Goal: Task Accomplishment & Management: Use online tool/utility

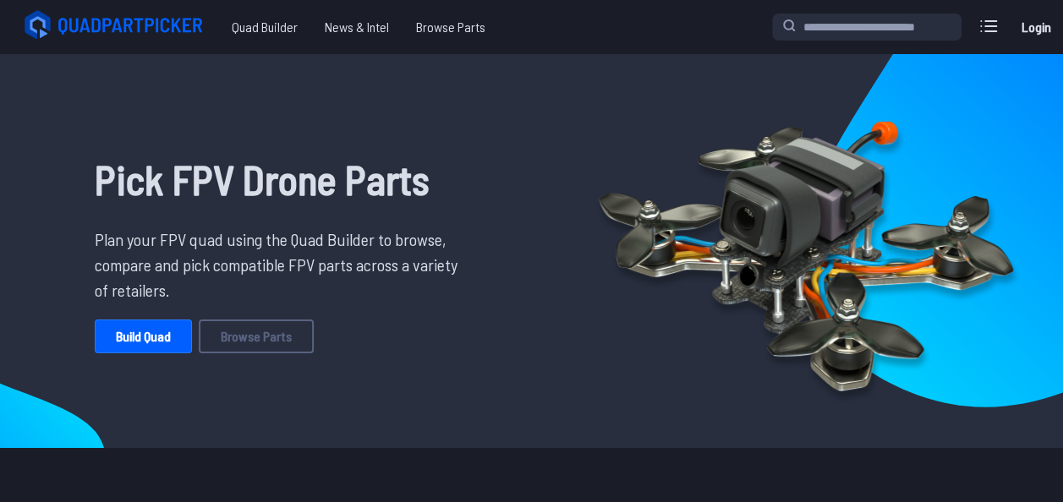
click at [1019, 25] on link "Login" at bounding box center [1035, 27] width 41 height 34
click at [1001, 27] on label at bounding box center [988, 26] width 41 height 34
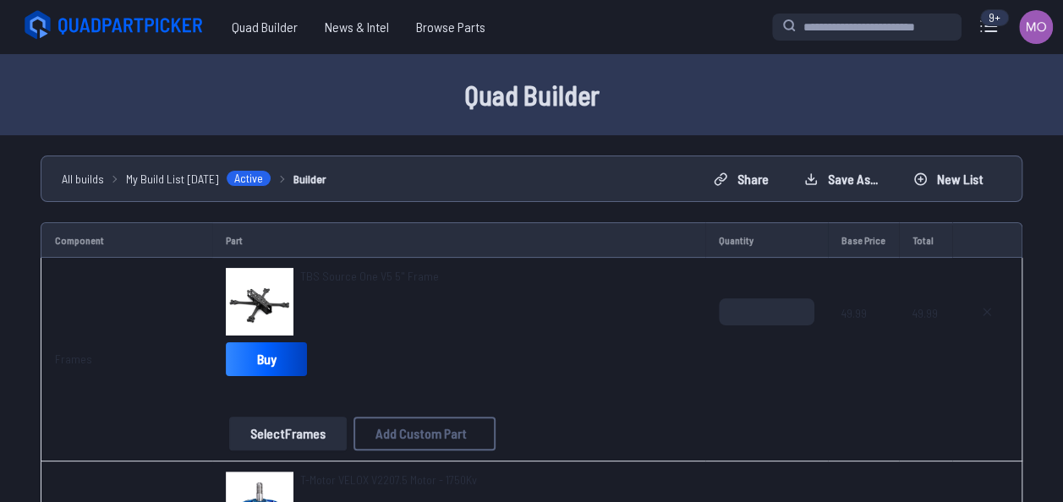
click at [210, 181] on span "My Build List [DATE]" at bounding box center [172, 179] width 93 height 18
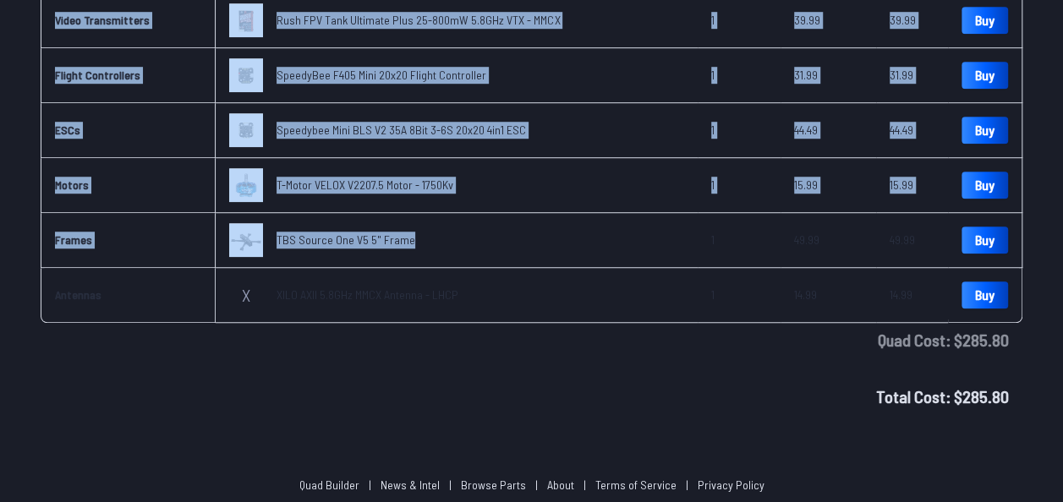
scroll to position [584, 0]
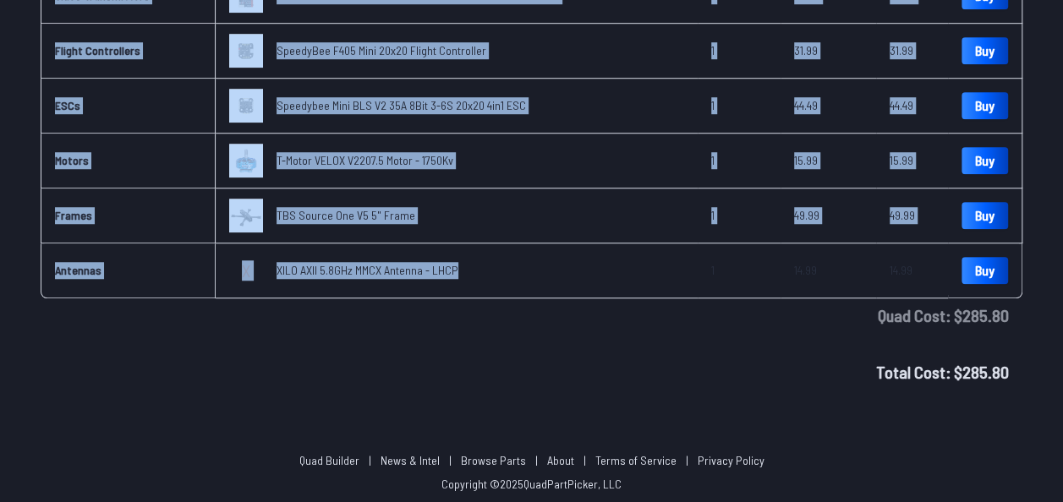
drag, startPoint x: 49, startPoint y: 112, endPoint x: 480, endPoint y: 270, distance: 459.2
copy tbody "FPV Cameras Caddx Ratel 2 Micro FPV Camera 1 40.49 40.49 Buy Video Transmitters…"
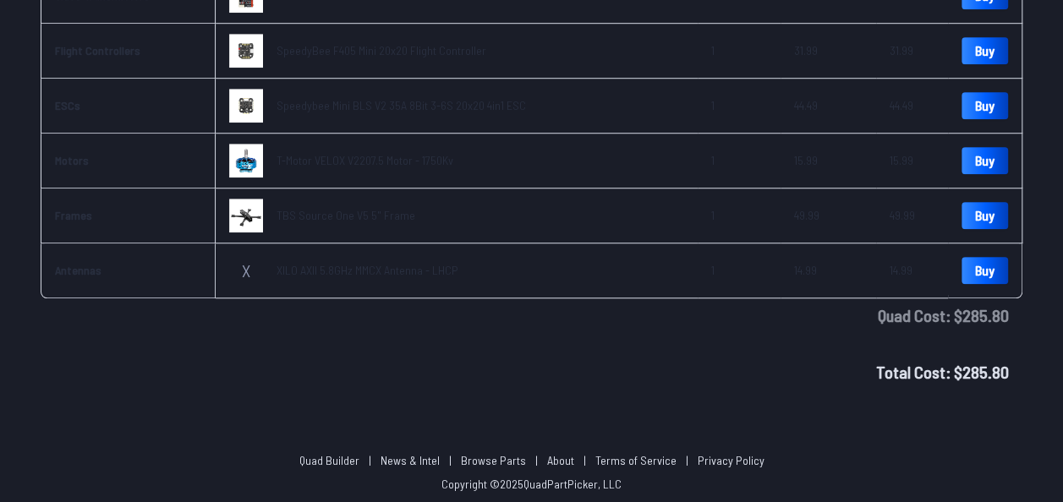
click at [430, 315] on td "Quad Cost : $ 285.80" at bounding box center [531, 315] width 981 height 34
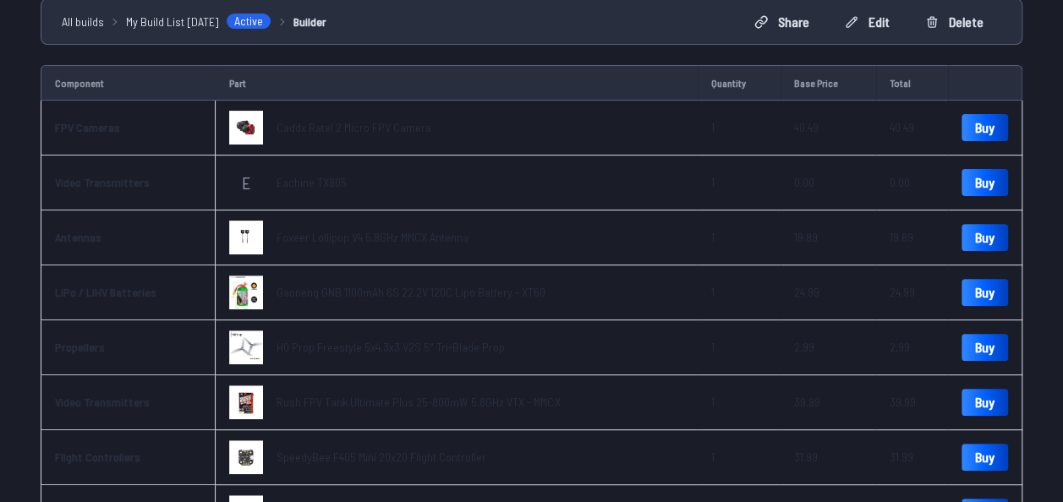
scroll to position [77, 0]
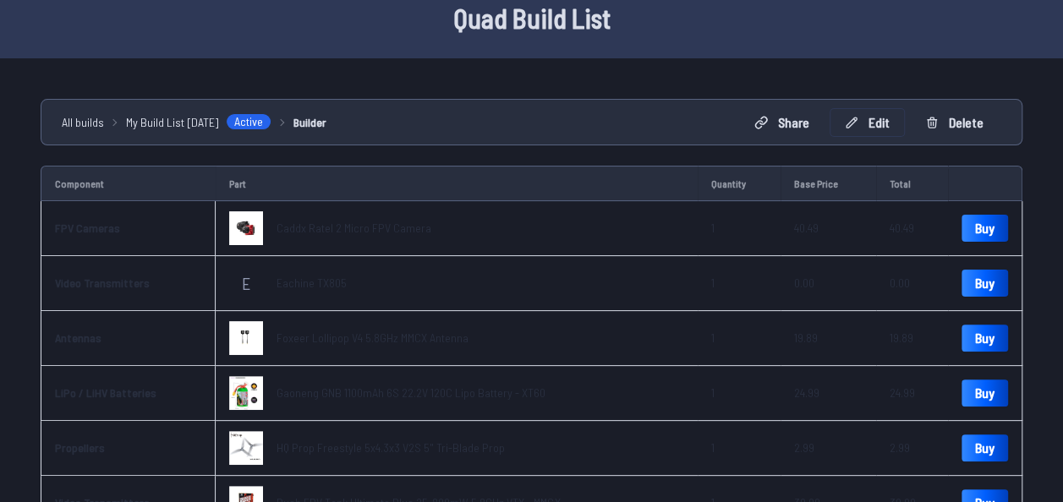
click at [888, 128] on button "Edit" at bounding box center [867, 122] width 74 height 27
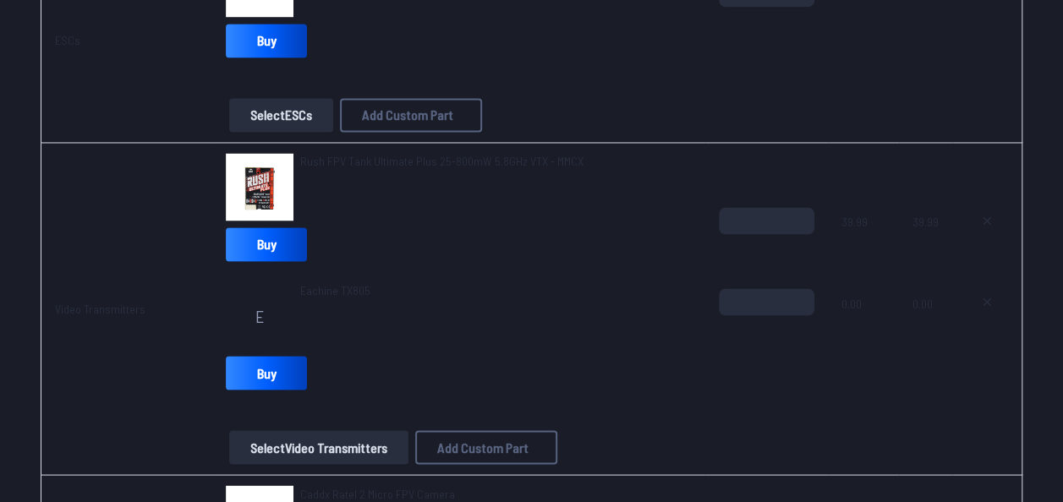
scroll to position [1375, 0]
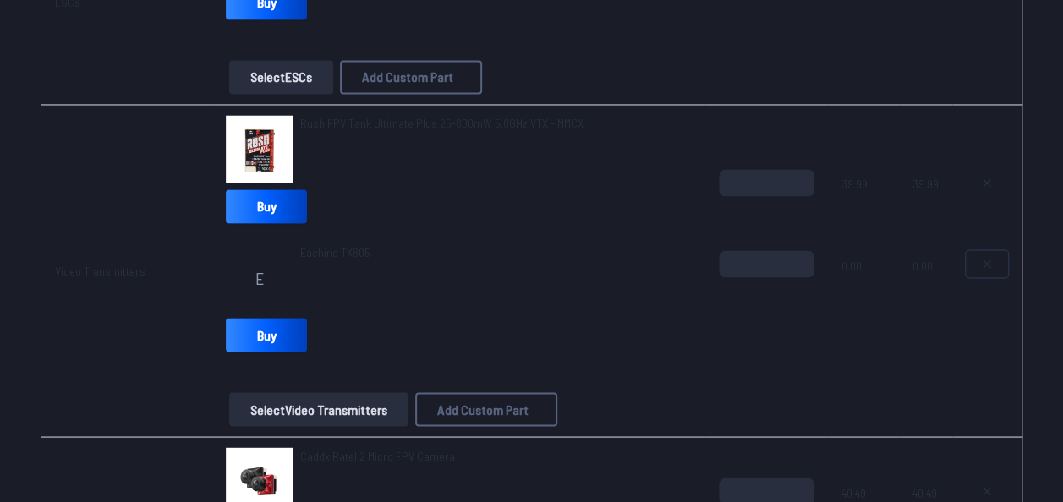
click at [981, 262] on icon at bounding box center [987, 264] width 14 height 14
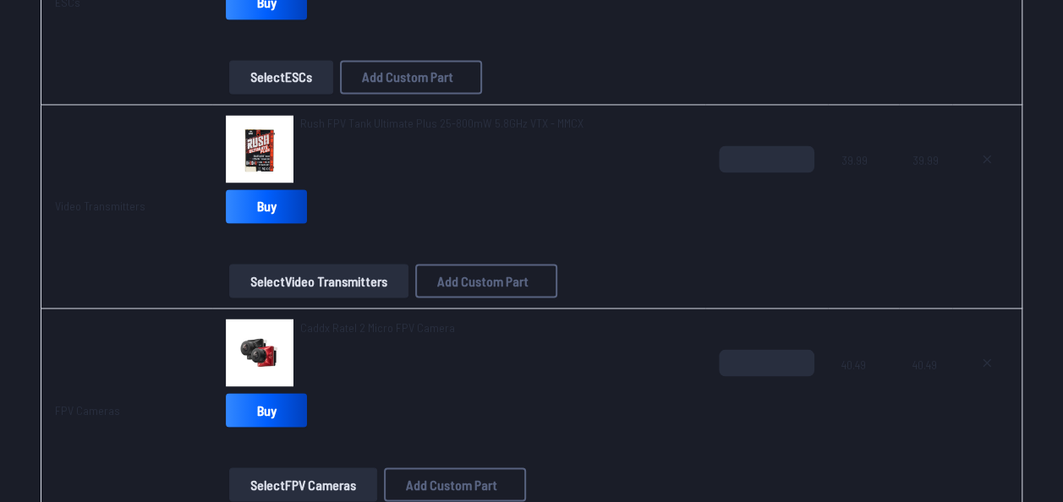
scroll to position [1629, 0]
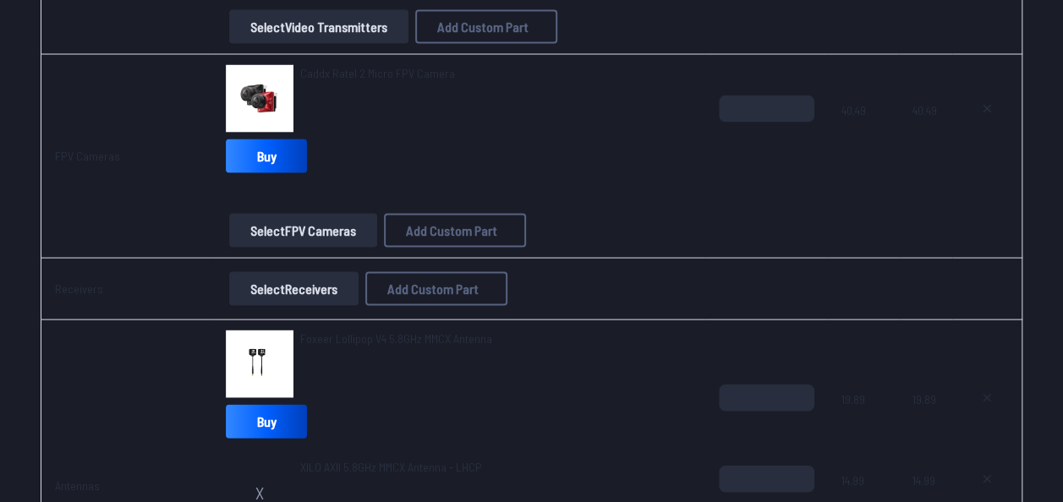
click at [255, 289] on button "Select Receivers" at bounding box center [293, 289] width 129 height 34
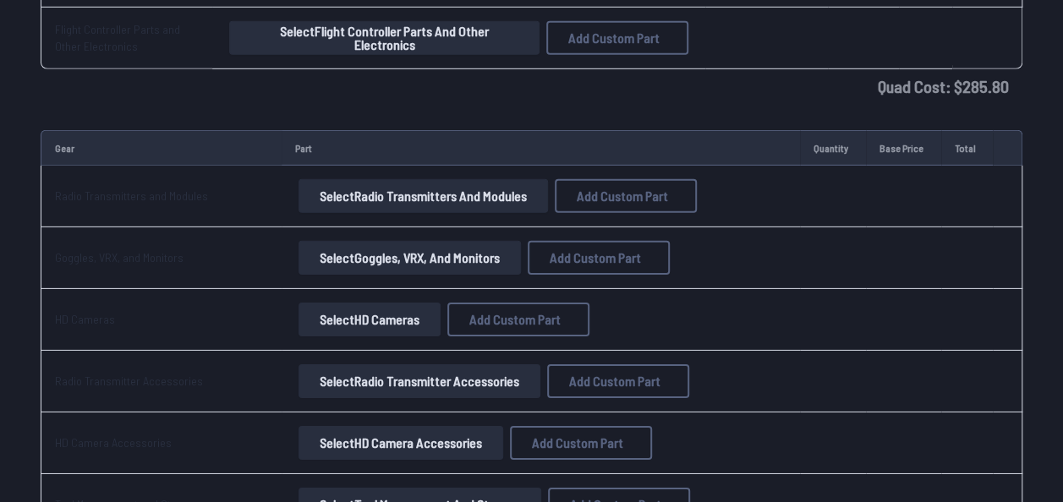
scroll to position [2559, 0]
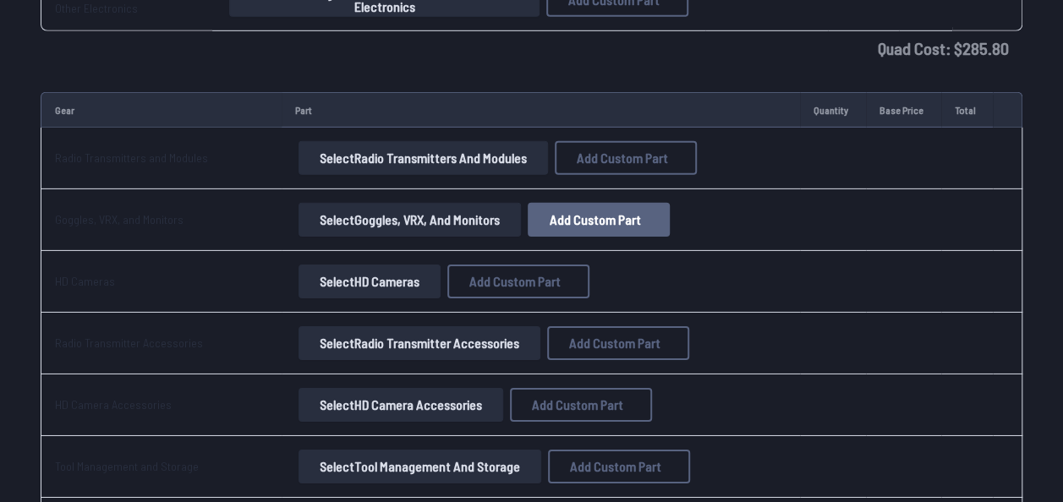
click at [578, 216] on span "Add Custom Part" at bounding box center [594, 220] width 91 height 14
select select "**********"
click at [684, 67] on button at bounding box center [696, 79] width 41 height 25
click at [375, 212] on button "Select Goggles, VRX, and Monitors" at bounding box center [409, 220] width 222 height 34
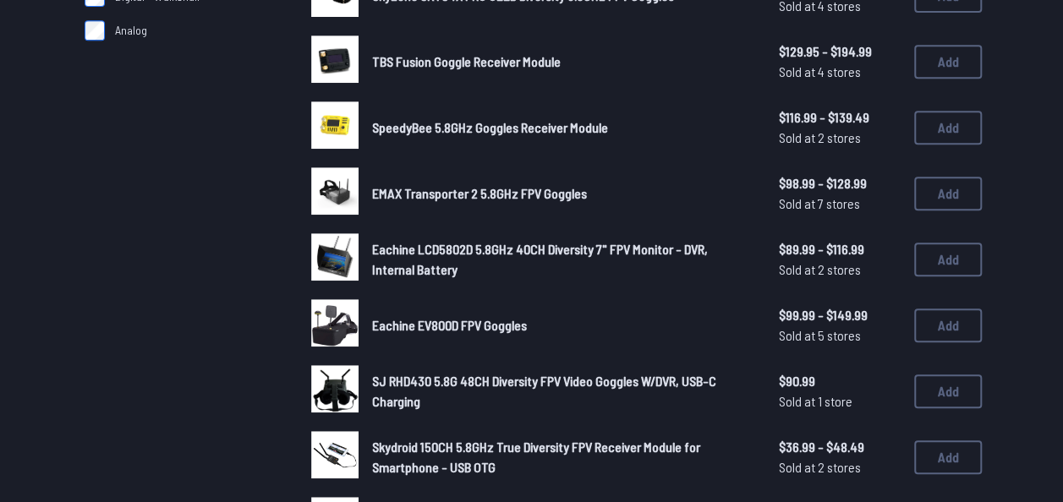
scroll to position [380, 0]
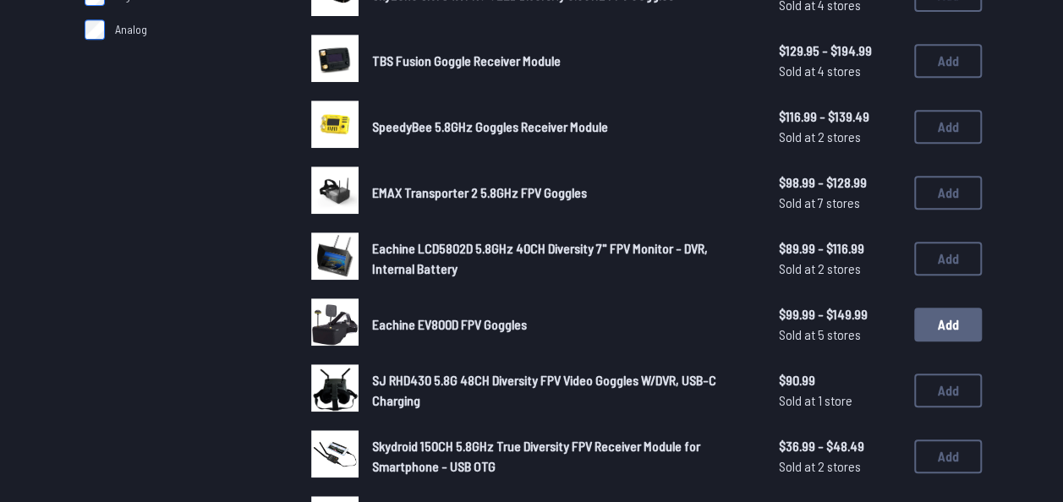
click at [962, 331] on button "Add" at bounding box center [948, 325] width 68 height 34
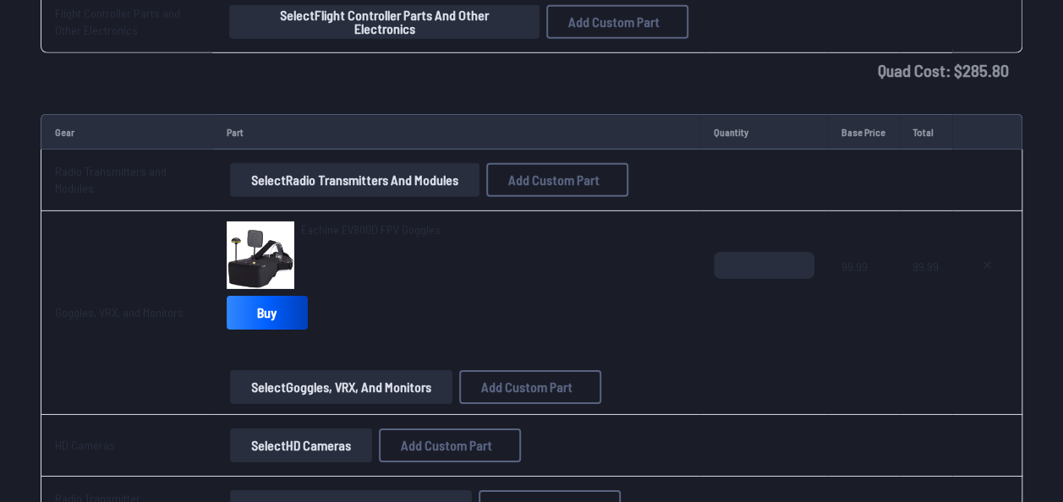
scroll to position [2540, 0]
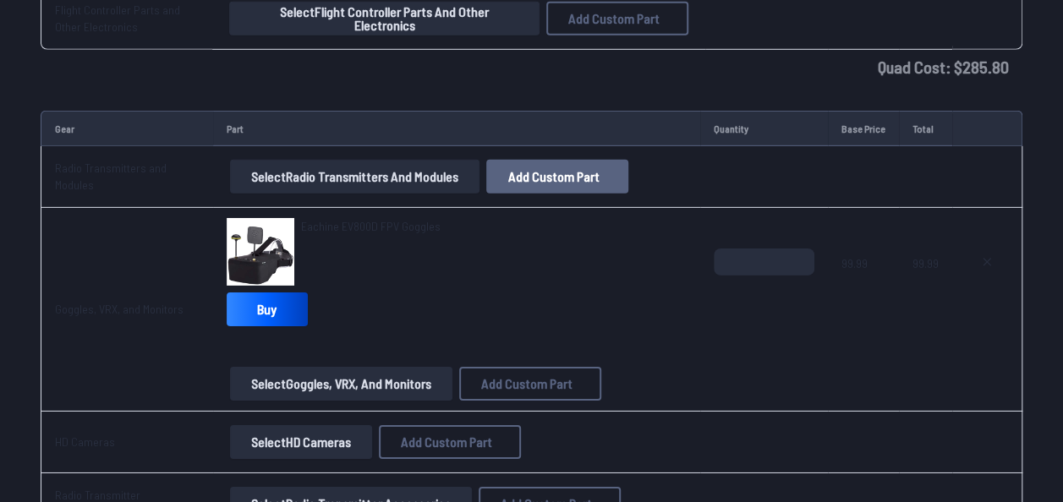
click at [519, 170] on span "Add Custom Part" at bounding box center [553, 177] width 91 height 14
select select "**********"
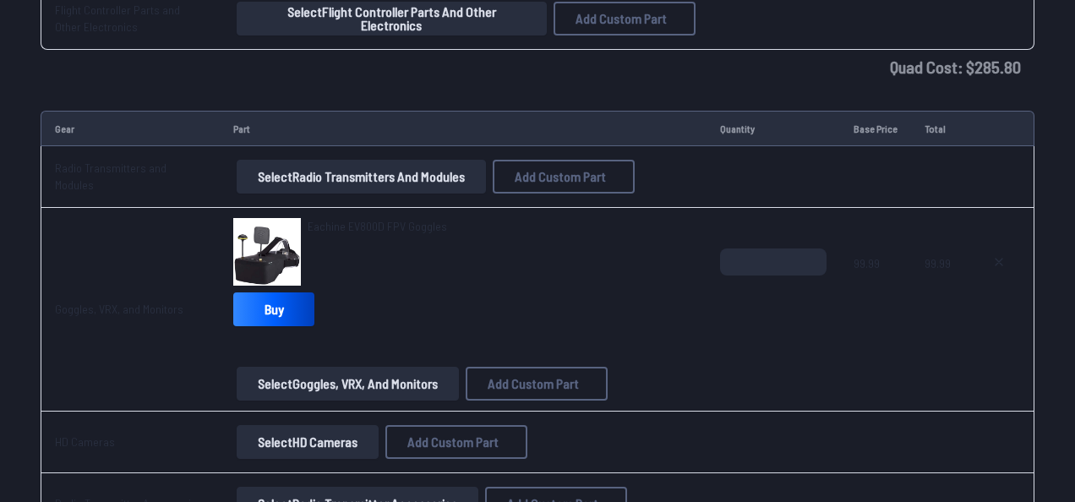
click at [691, 67] on button at bounding box center [696, 79] width 41 height 25
click at [314, 167] on button "Select Radio Transmitters and Modules" at bounding box center [354, 177] width 249 height 34
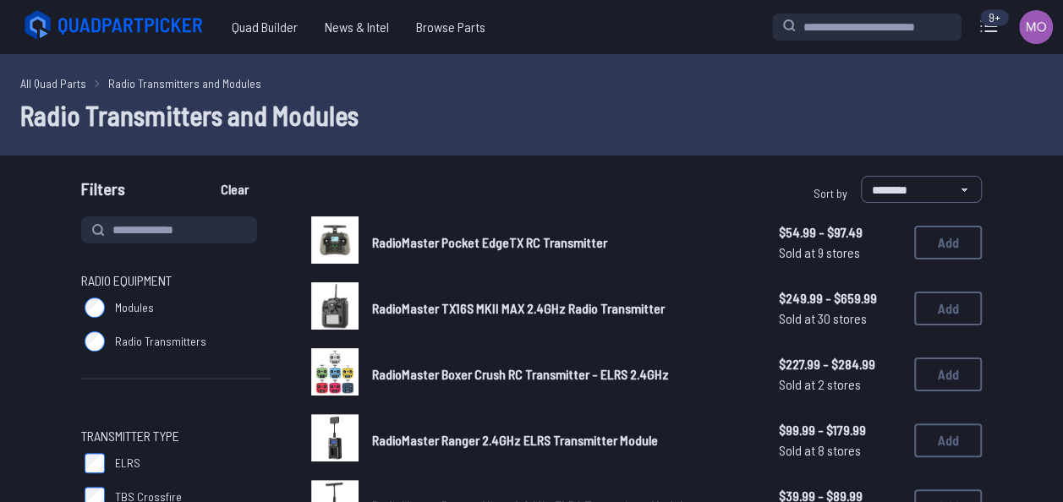
click at [413, 240] on span "RadioMaster Pocket EdgeTX RC Transmitter" at bounding box center [489, 242] width 235 height 16
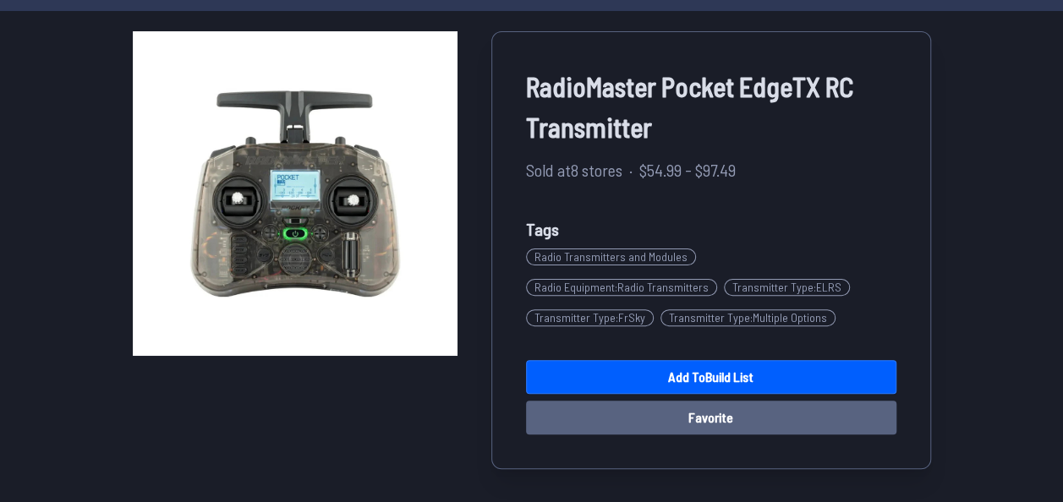
scroll to position [254, 0]
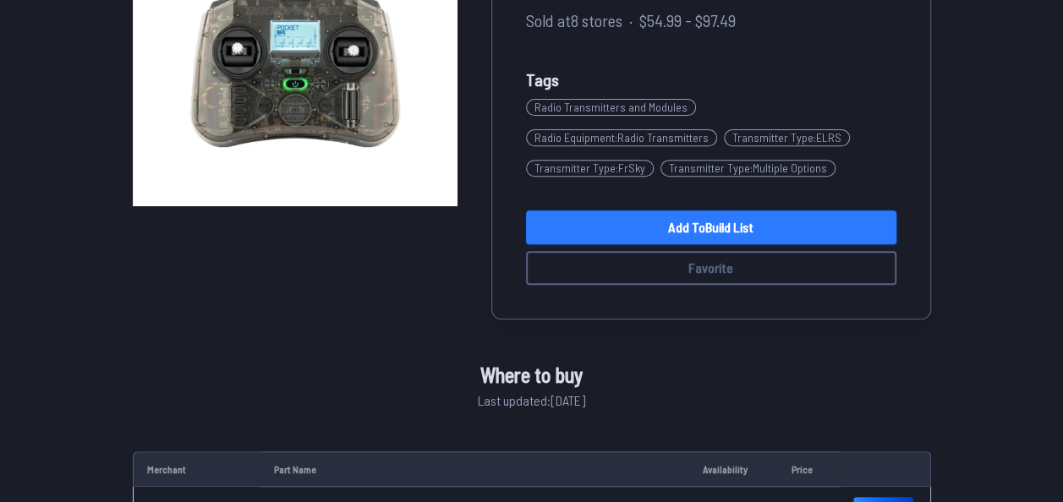
click at [687, 227] on link "Add to Build List" at bounding box center [711, 227] width 370 height 34
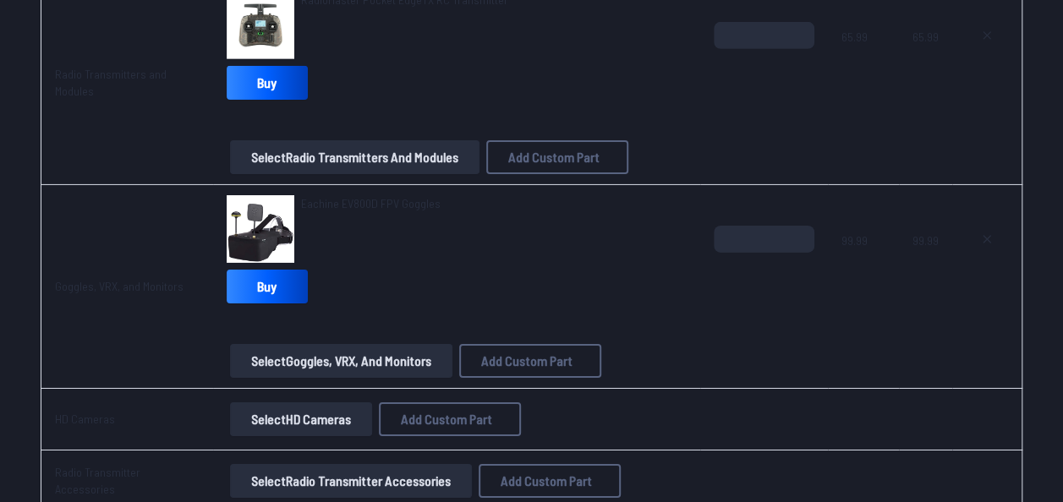
scroll to position [2790, 0]
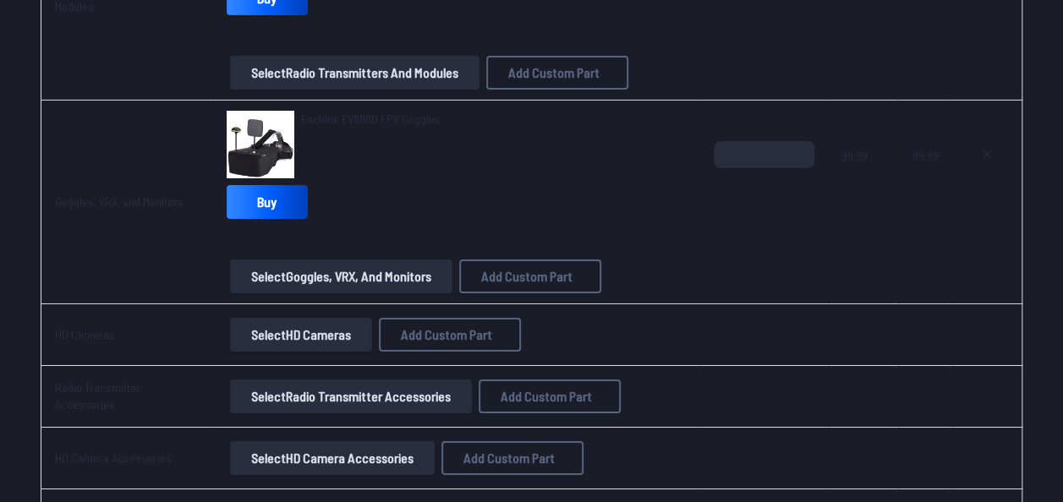
click at [282, 383] on button "Select Radio Transmitter Accessories" at bounding box center [351, 397] width 242 height 34
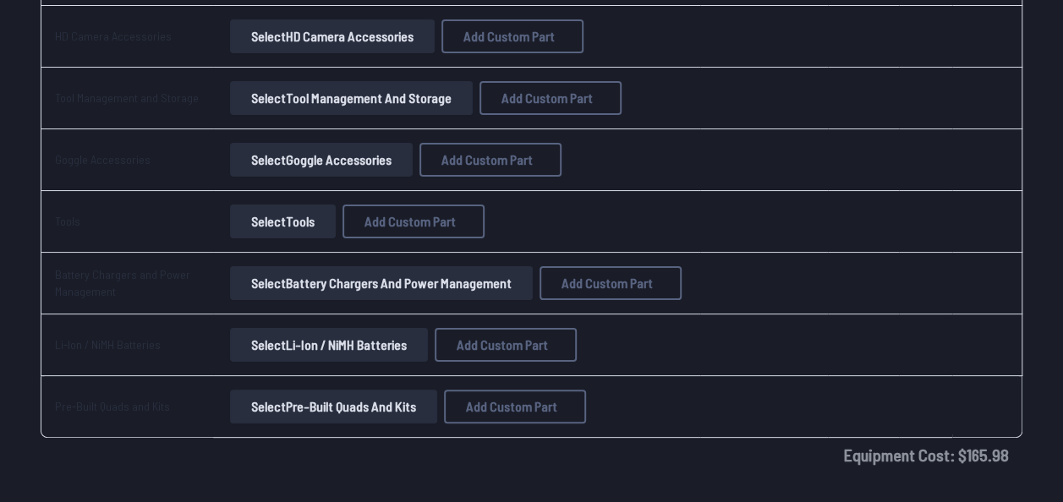
scroll to position [3212, 0]
click at [291, 337] on button "Select Li-Ion / NiMH Batteries" at bounding box center [329, 344] width 198 height 34
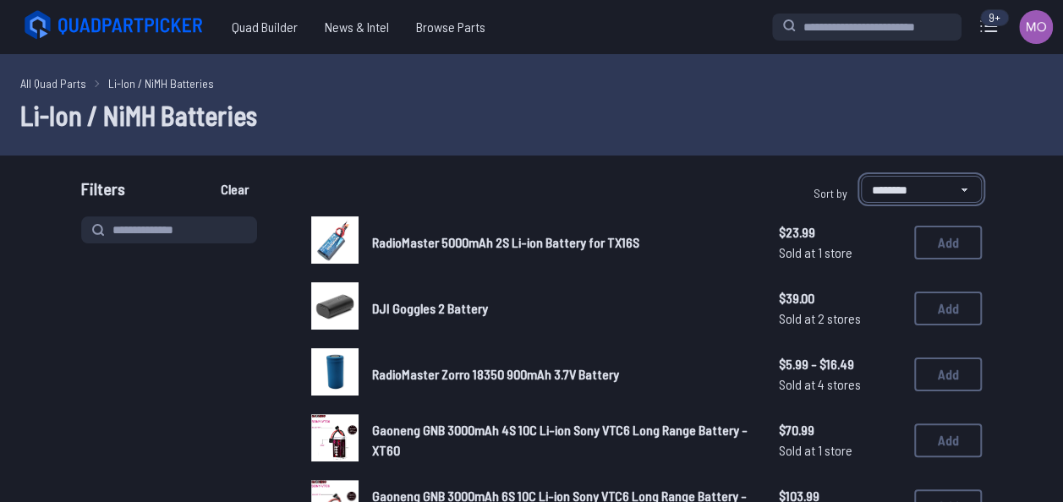
click at [932, 191] on select "**********" at bounding box center [921, 189] width 121 height 27
click at [926, 191] on select "**********" at bounding box center [921, 189] width 121 height 27
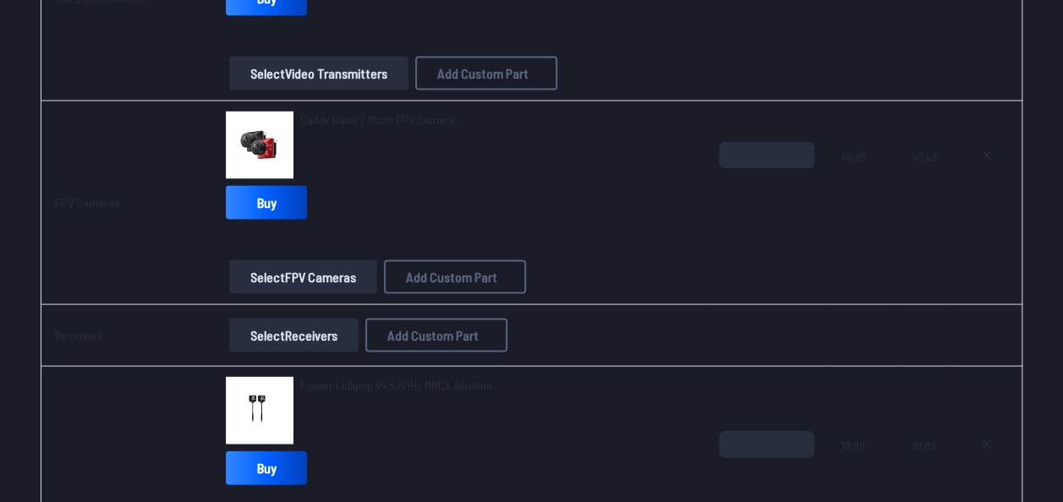
scroll to position [1753, 0]
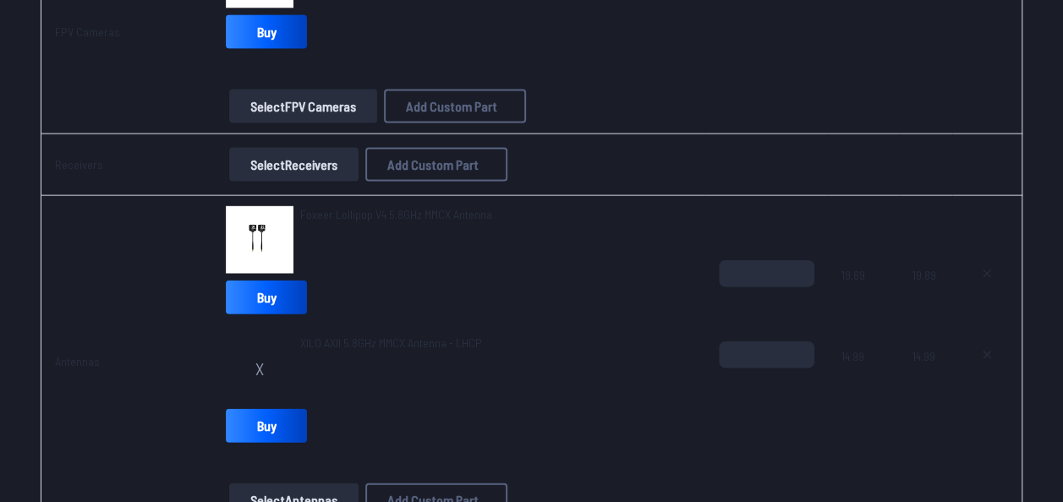
click at [297, 168] on button "Select Receivers" at bounding box center [293, 165] width 129 height 34
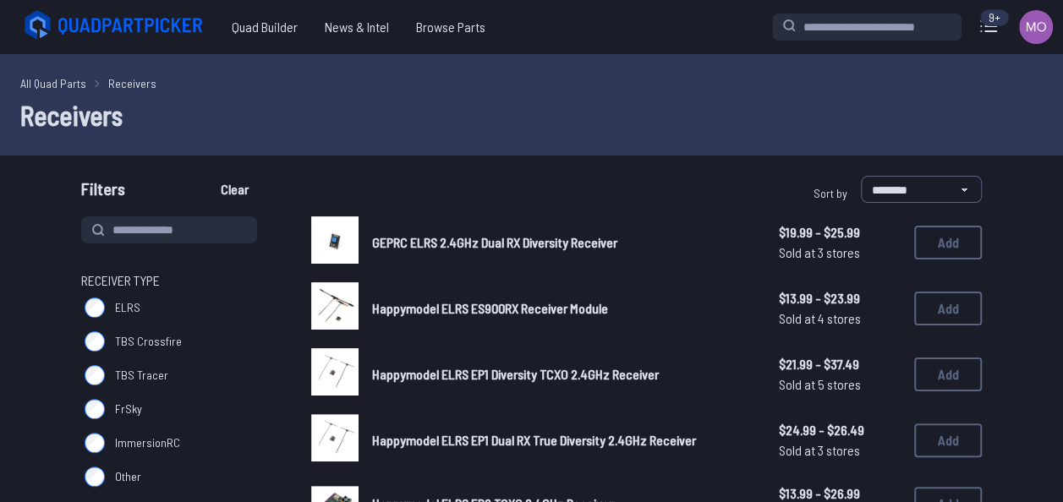
scroll to position [85, 0]
